Goal: Check status: Check status

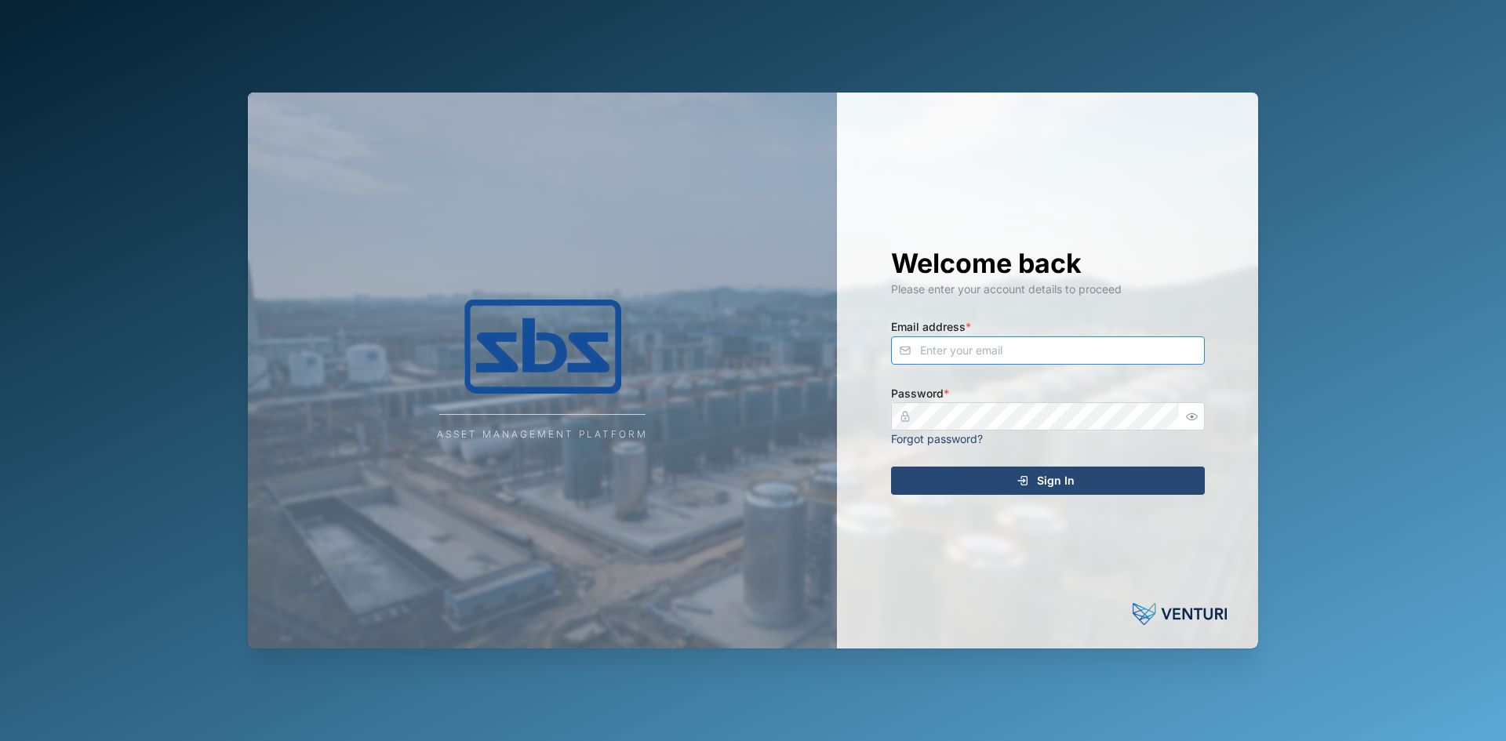
type input "[PERSON_NAME][EMAIL_ADDRESS][DOMAIN_NAME]"
click at [940, 478] on div "Sign In" at bounding box center [1045, 480] width 289 height 27
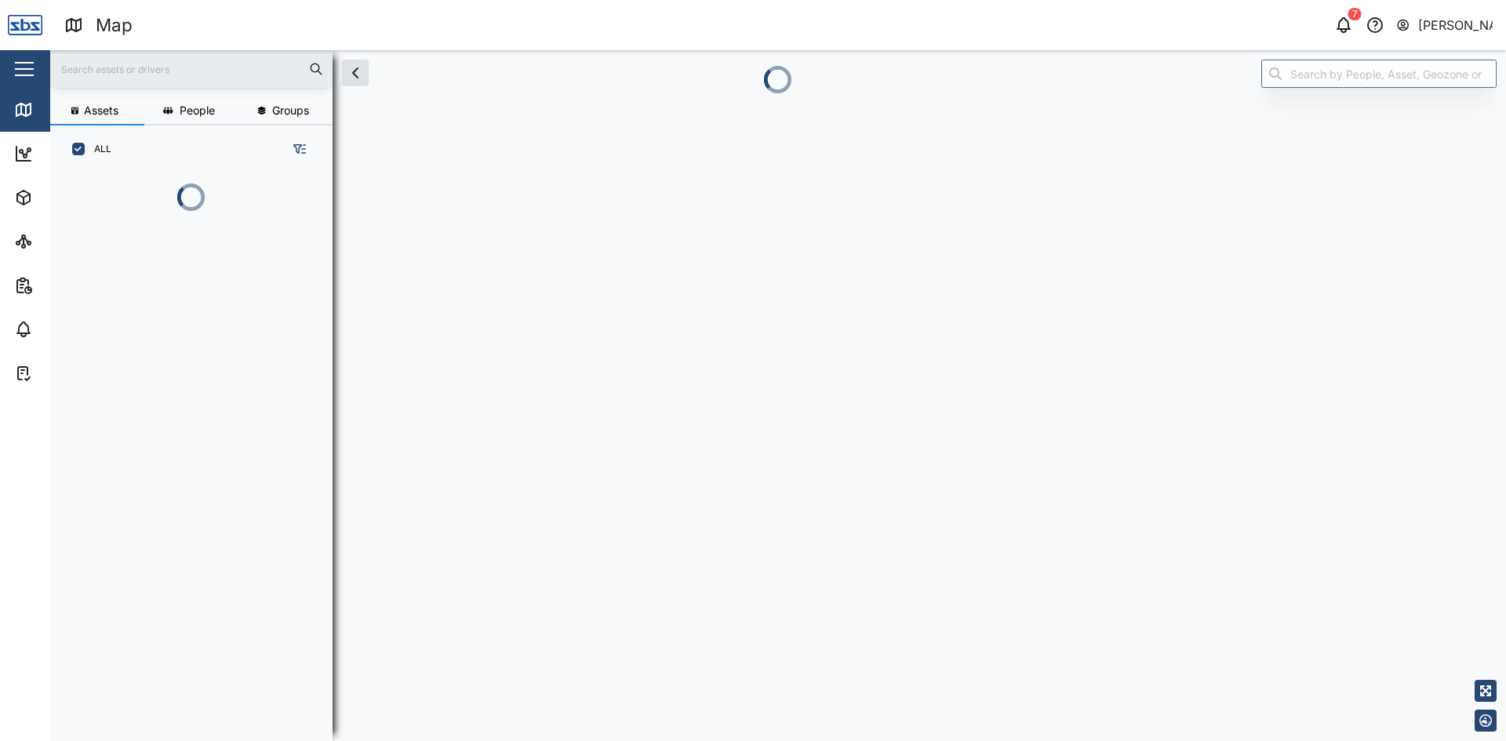
scroll to position [481, 245]
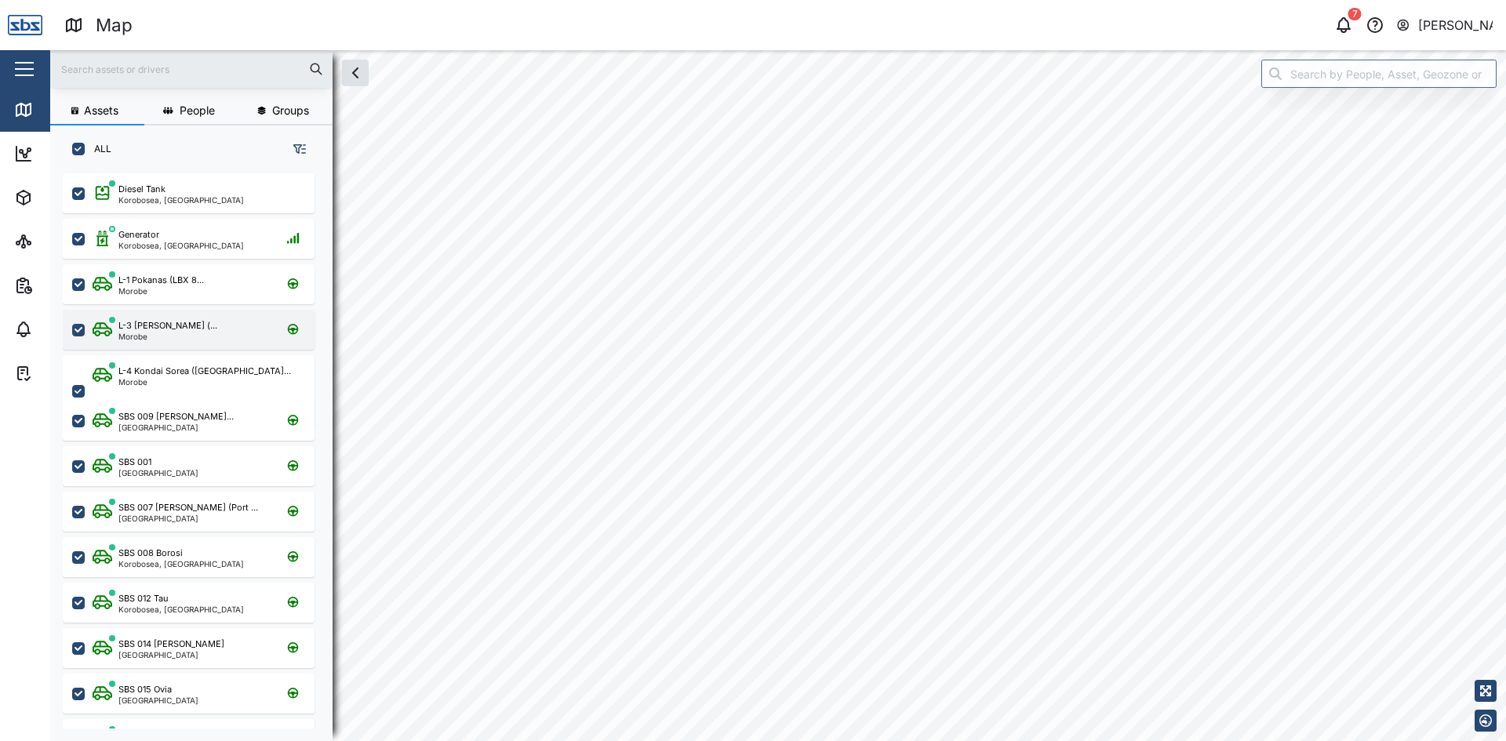
scroll to position [549, 245]
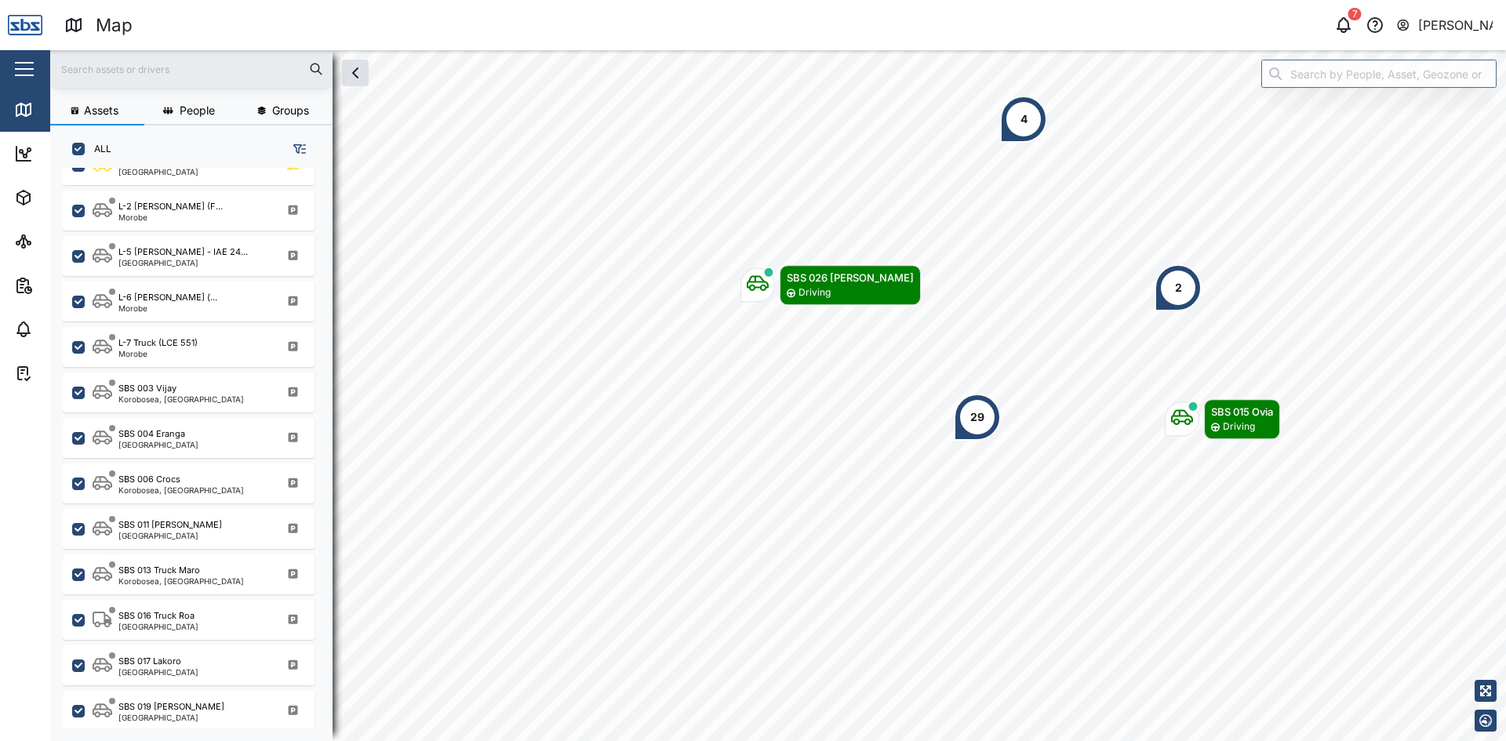
scroll to position [941, 0]
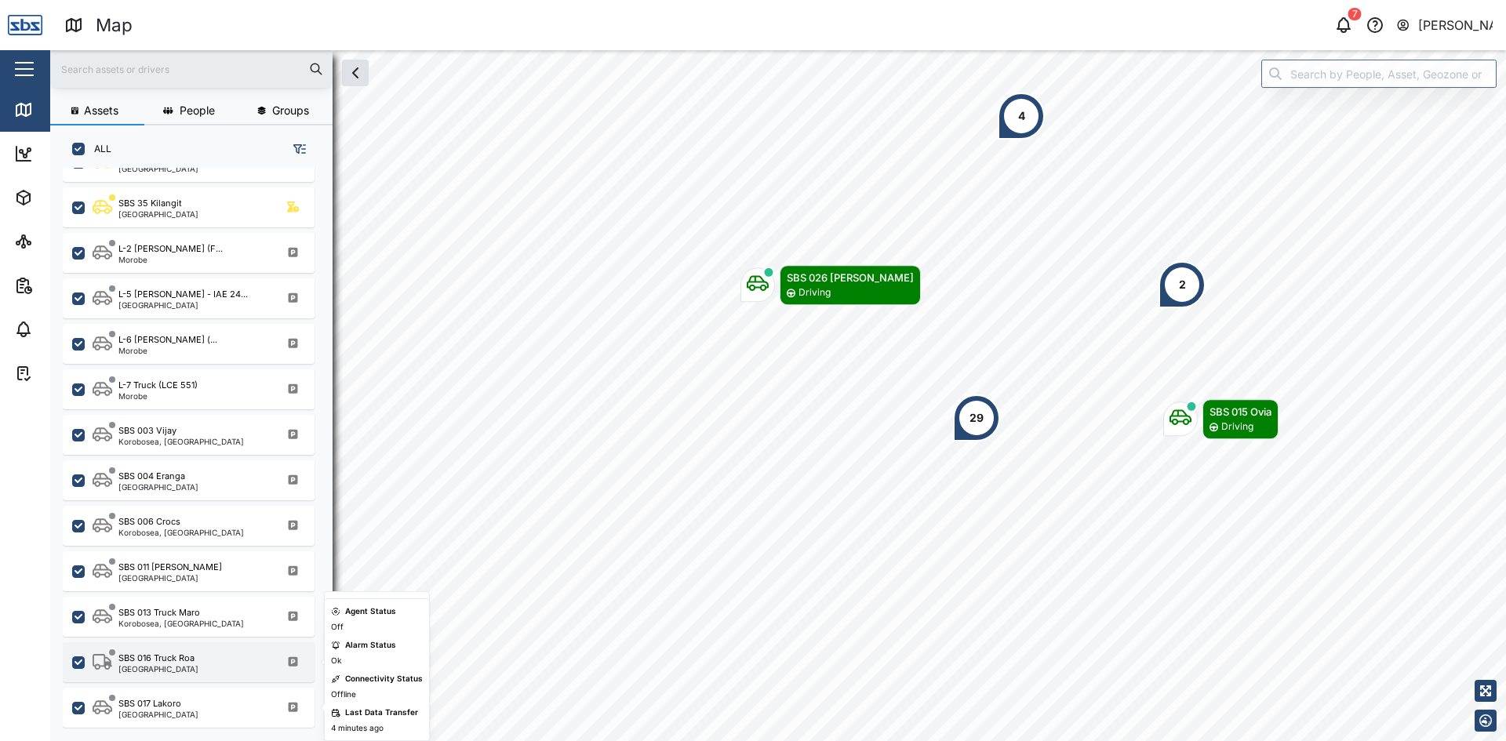
click at [167, 674] on div "SBS 016 Truck Roa [GEOGRAPHIC_DATA]" at bounding box center [189, 662] width 252 height 40
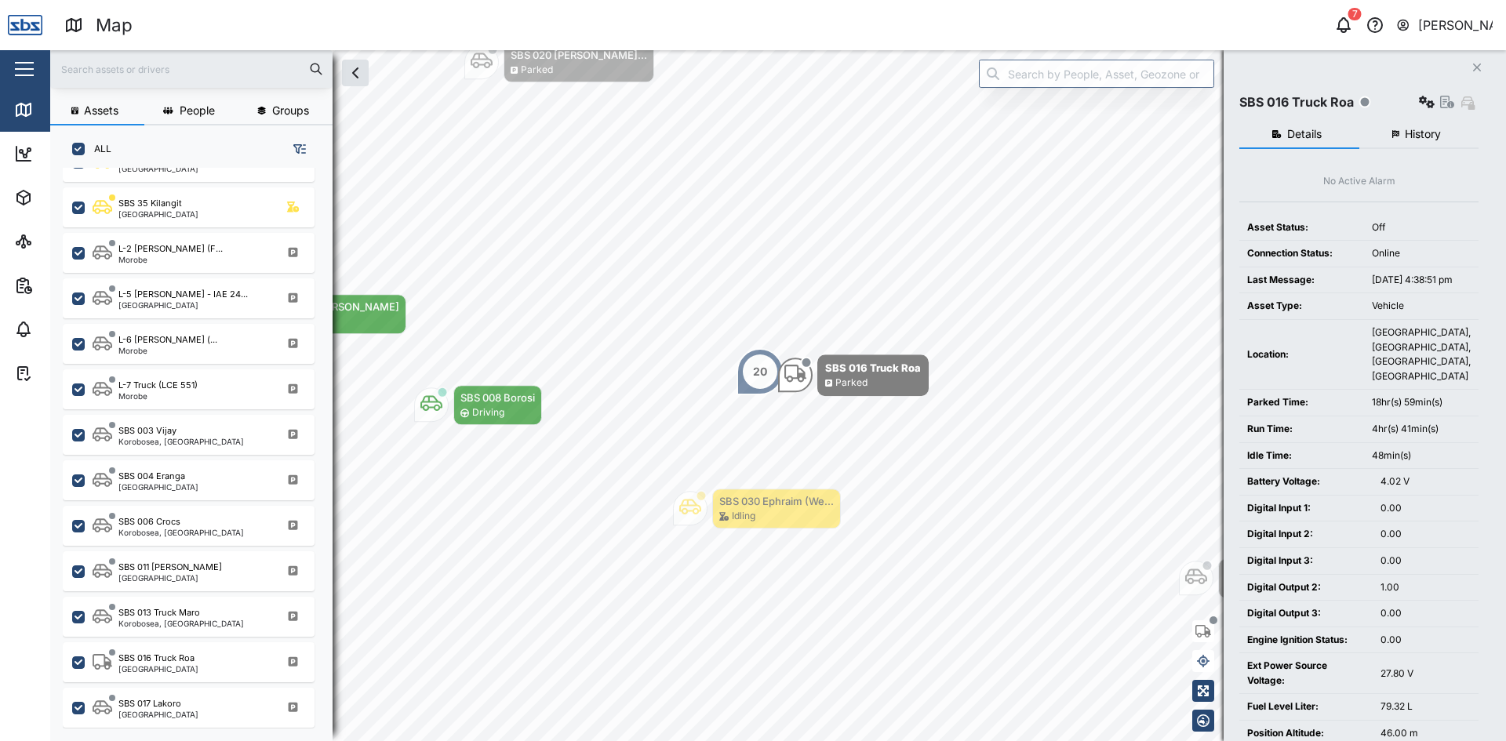
click at [1411, 137] on span "History" at bounding box center [1422, 134] width 36 height 11
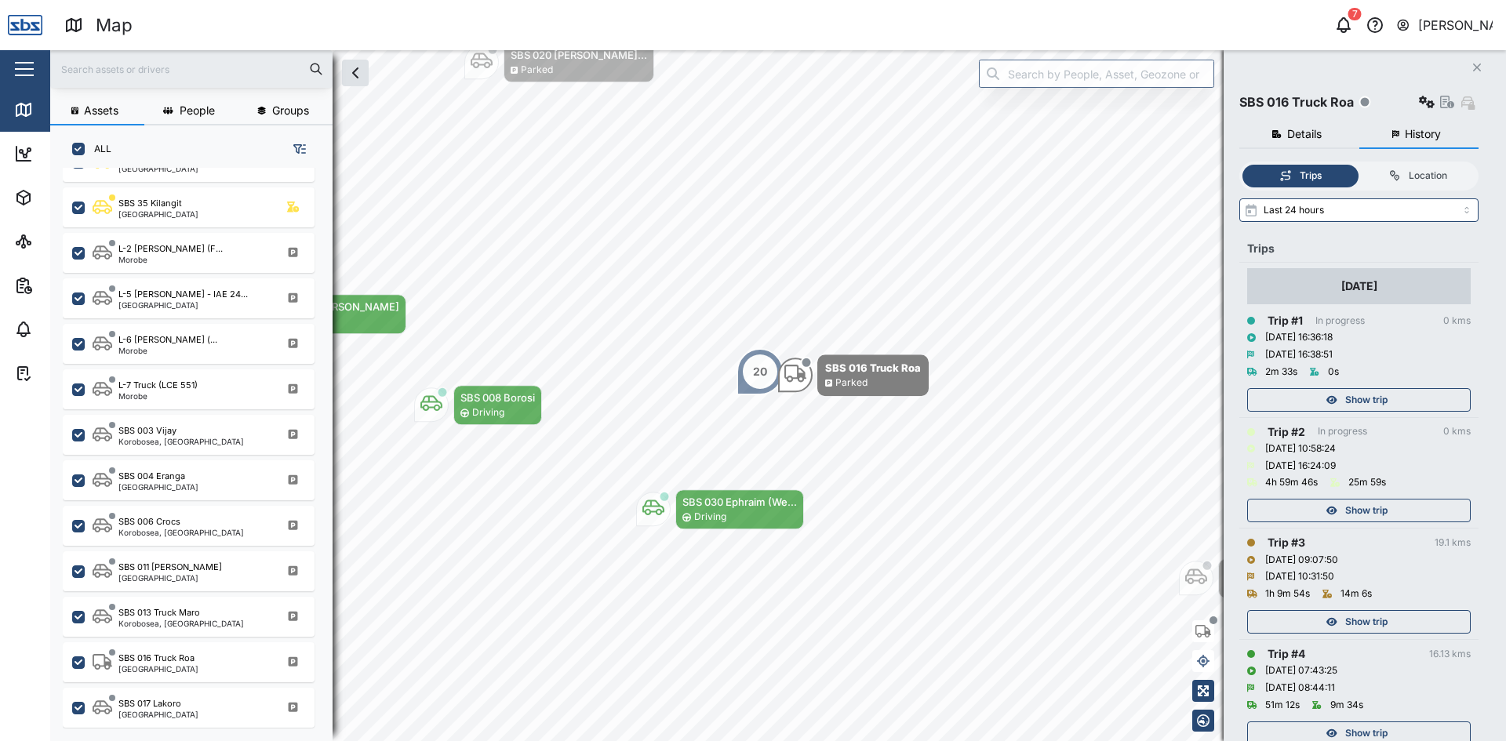
click at [1353, 397] on span "Show trip" at bounding box center [1366, 400] width 42 height 22
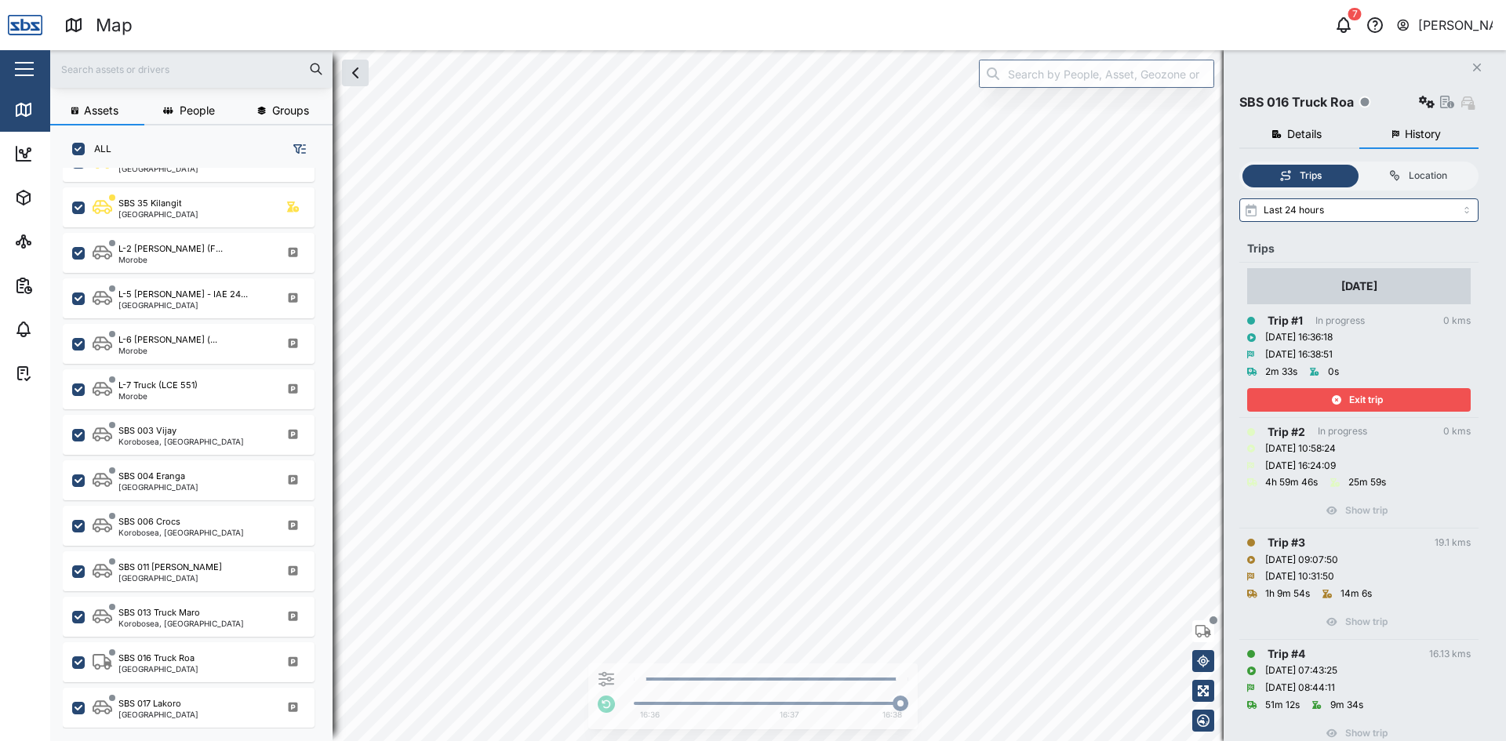
click at [1352, 396] on span "Exit trip" at bounding box center [1366, 400] width 34 height 22
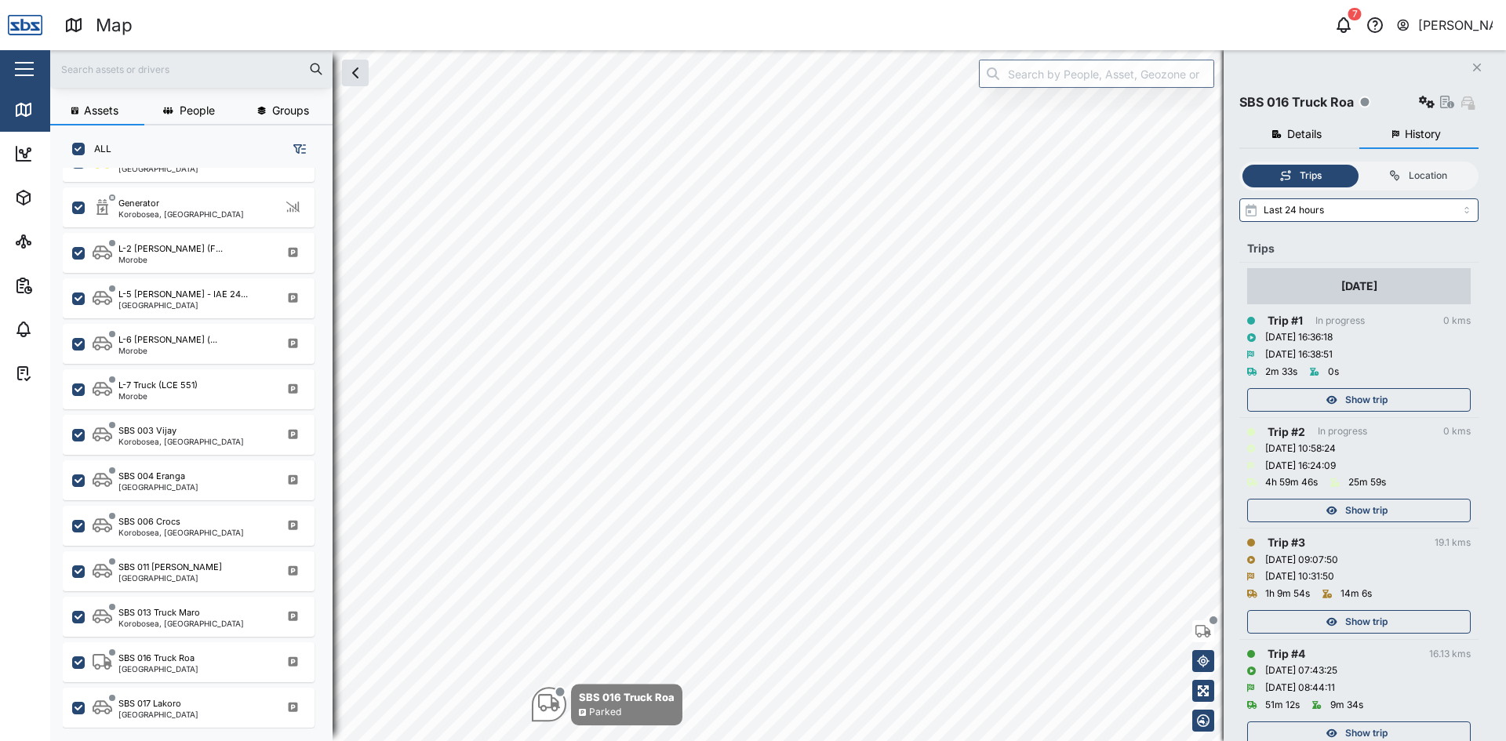
click at [1362, 507] on span "Show trip" at bounding box center [1366, 511] width 42 height 22
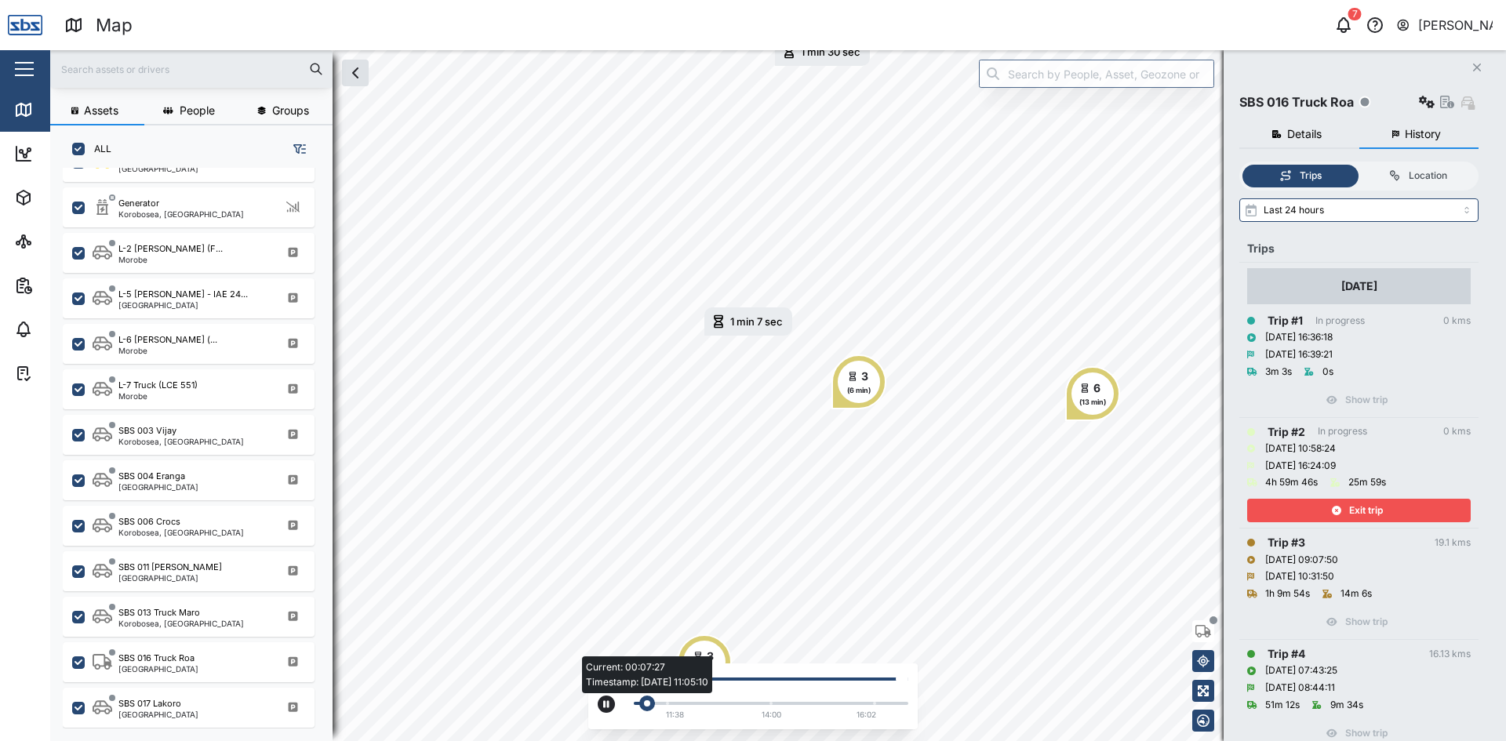
click at [763, 701] on div "Current: 00:07:27 Timestamp: [DATE] 11:05:10" at bounding box center [771, 703] width 274 height 6
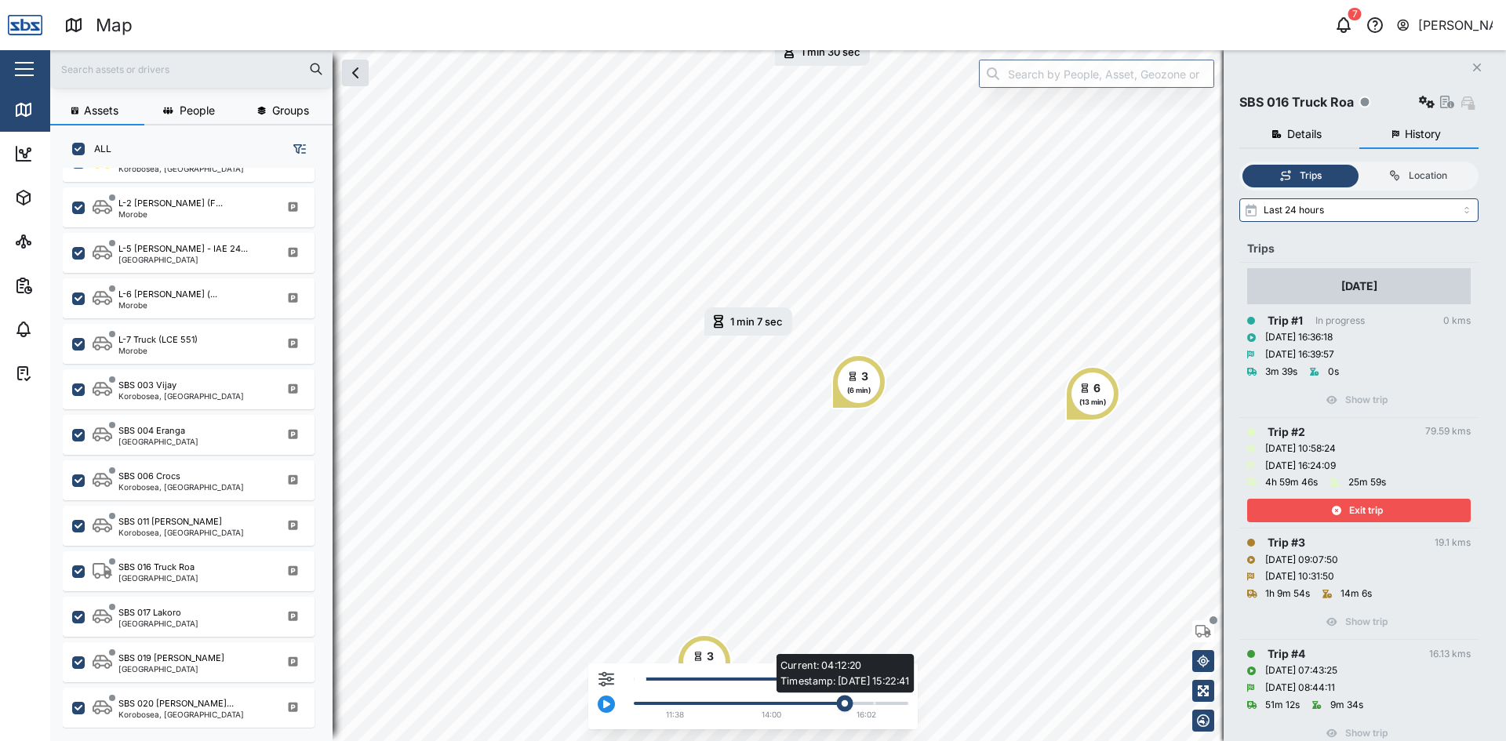
click at [849, 703] on div "Current: 04:12:20 Timestamp: [DATE] 15:22:41" at bounding box center [770, 703] width 259 height 3
click at [603, 703] on icon "button" at bounding box center [606, 703] width 6 height 9
click at [1351, 512] on span "Exit trip" at bounding box center [1366, 511] width 34 height 22
